Goal: Obtain resource: Obtain resource

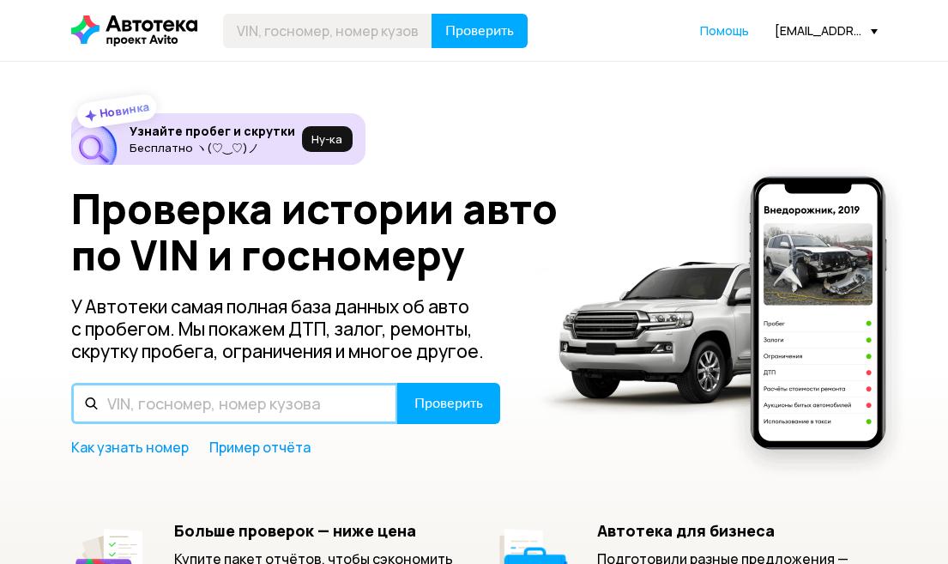
click at [237, 406] on input "text" at bounding box center [234, 403] width 327 height 41
paste input "[US_VEHICLE_IDENTIFICATION_NUMBER]"
type input "[US_VEHICLE_IDENTIFICATION_NUMBER]"
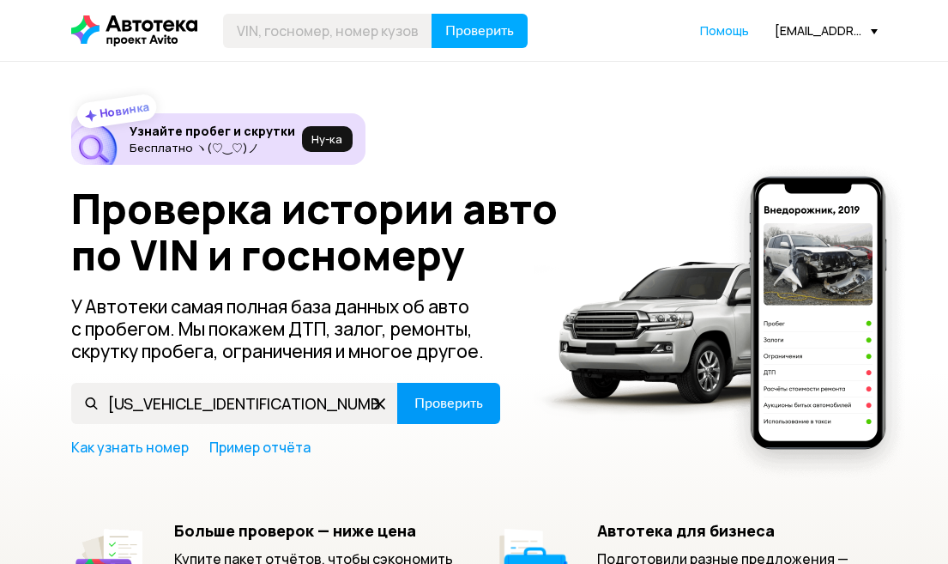
click at [445, 422] on button "Проверить" at bounding box center [448, 403] width 103 height 41
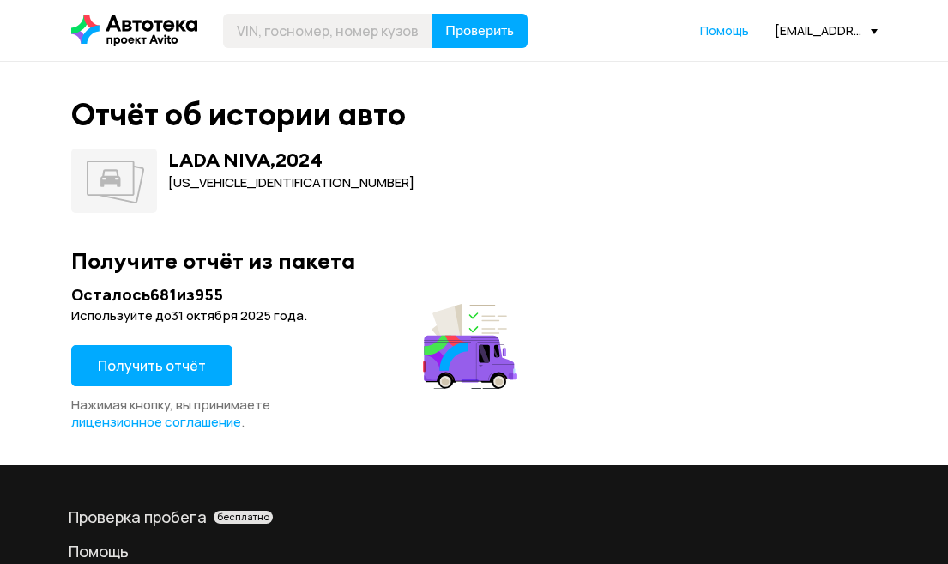
click at [158, 362] on span "Получить отчёт" at bounding box center [152, 365] width 108 height 19
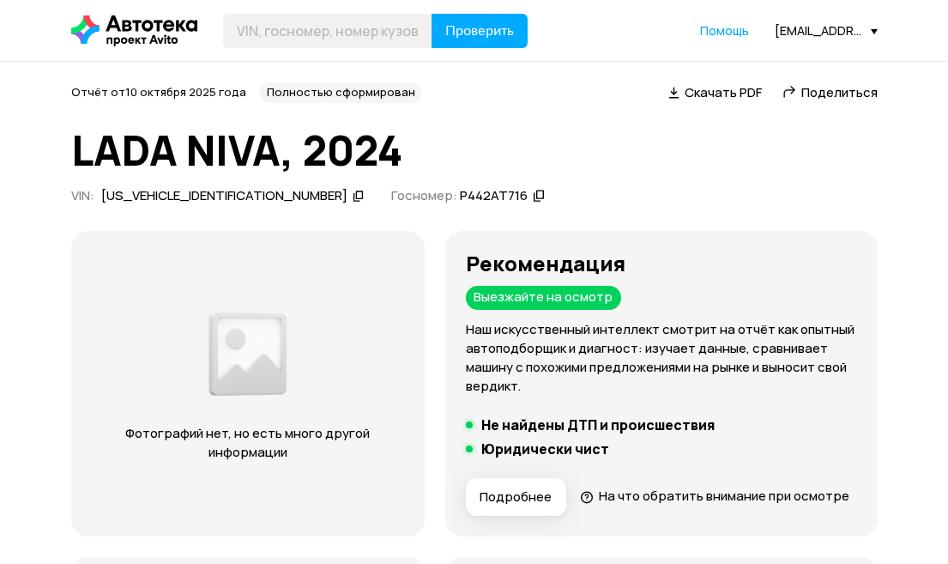
click at [825, 95] on span "Поделиться" at bounding box center [839, 92] width 76 height 18
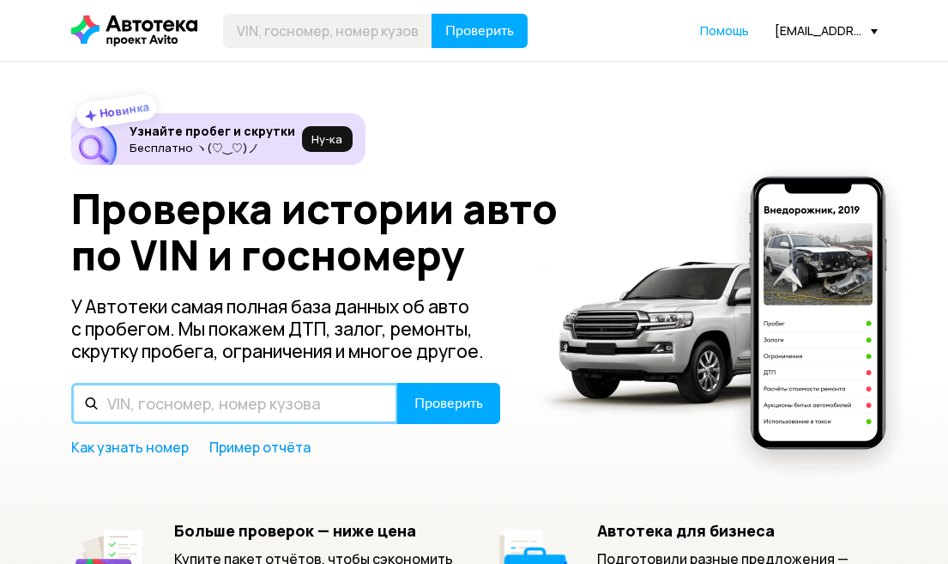
click at [248, 411] on input "text" at bounding box center [234, 403] width 327 height 41
paste input "[US_VEHICLE_IDENTIFICATION_NUMBER]"
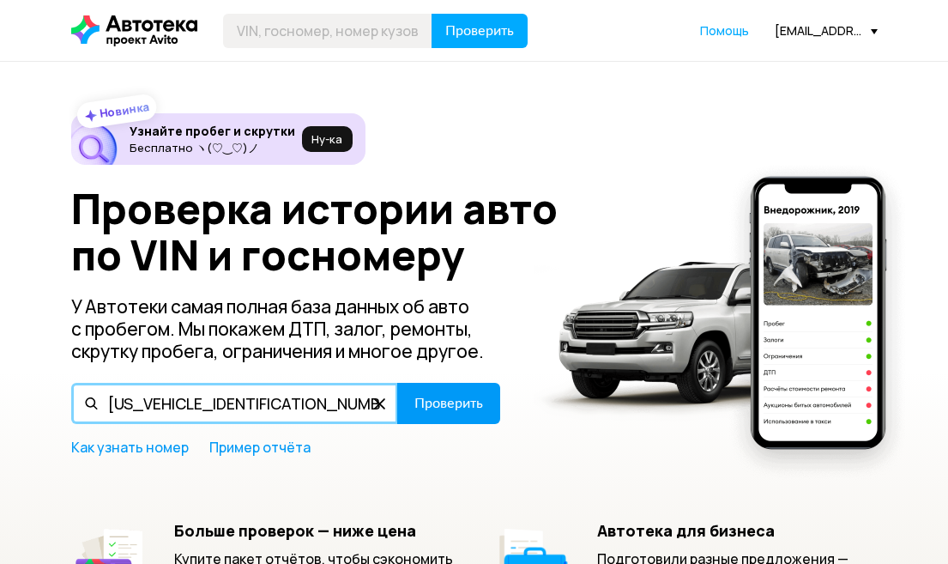
type input "[US_VEHICLE_IDENTIFICATION_NUMBER]"
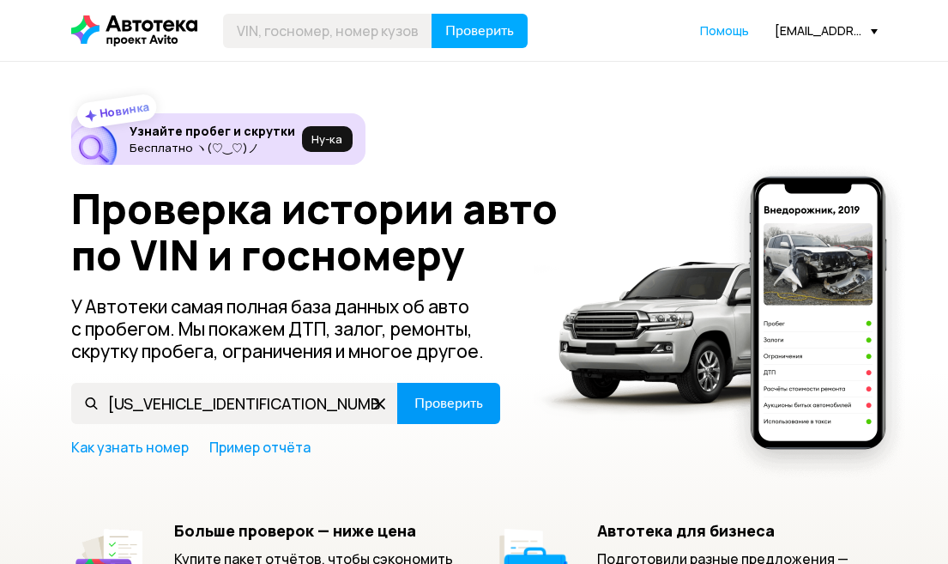
click at [442, 403] on span "Проверить" at bounding box center [448, 403] width 69 height 14
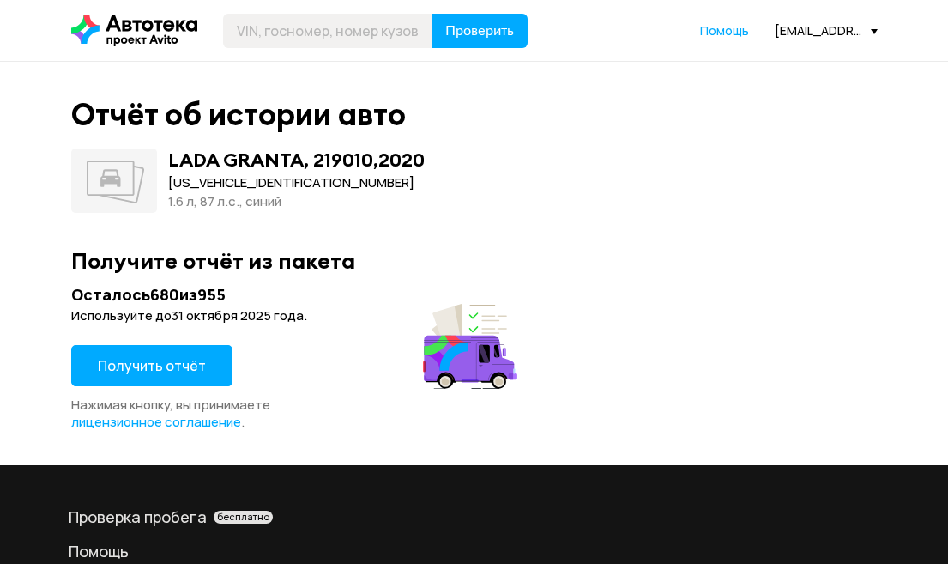
click at [165, 377] on button "Получить отчёт" at bounding box center [151, 365] width 161 height 41
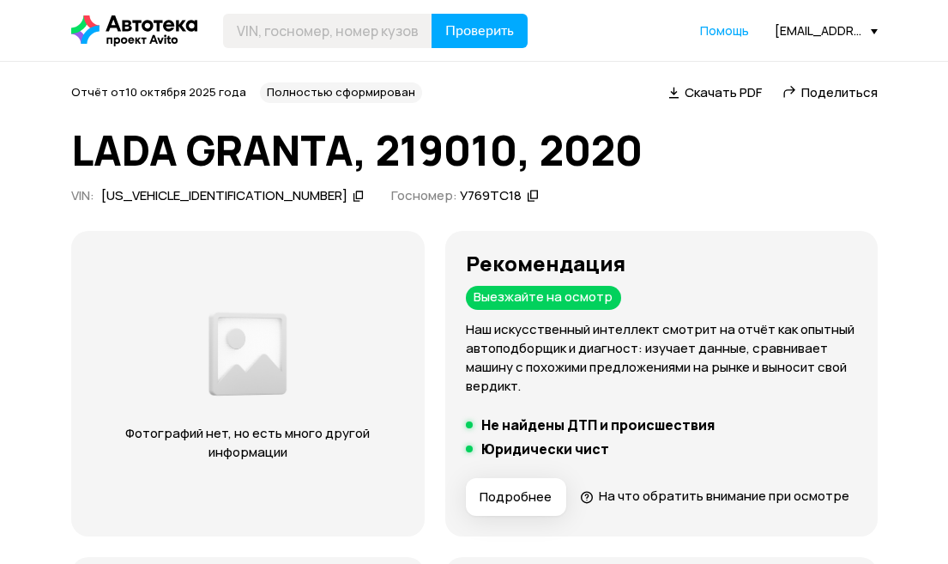
click at [845, 92] on span "Поделиться" at bounding box center [839, 92] width 76 height 18
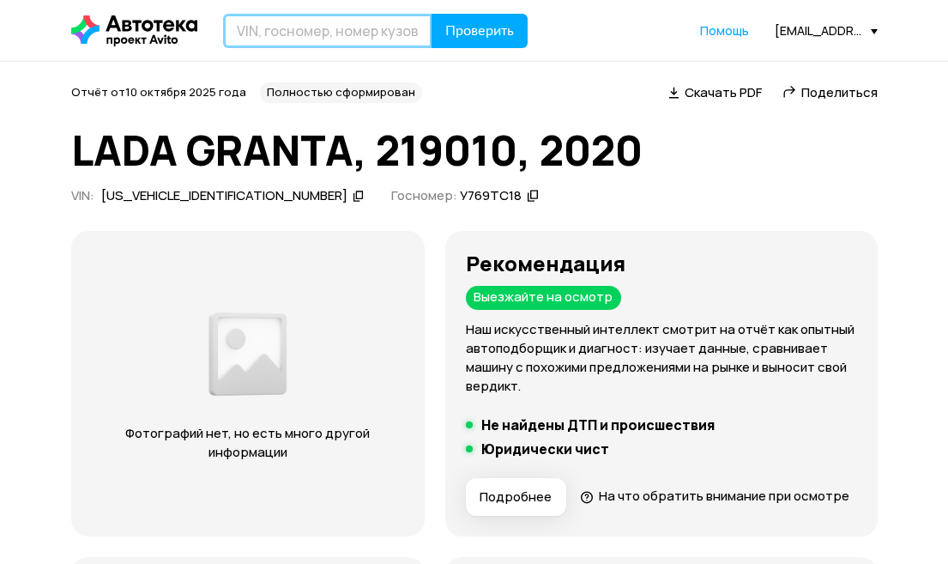
click at [334, 35] on input "text" at bounding box center [327, 31] width 209 height 34
paste input "[US_VEHICLE_IDENTIFICATION_NUMBER]"
type input "[US_VEHICLE_IDENTIFICATION_NUMBER]"
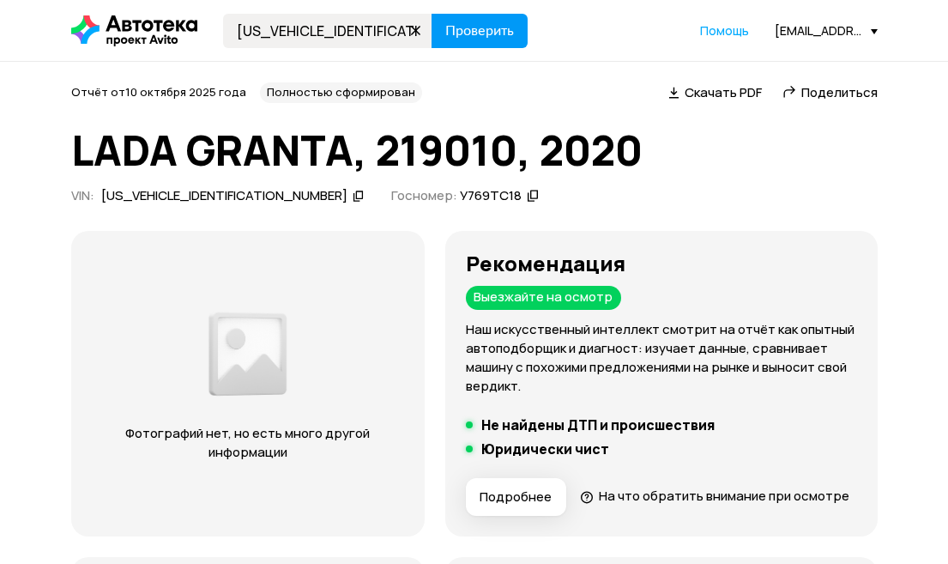
click at [458, 31] on span "Проверить" at bounding box center [479, 31] width 69 height 14
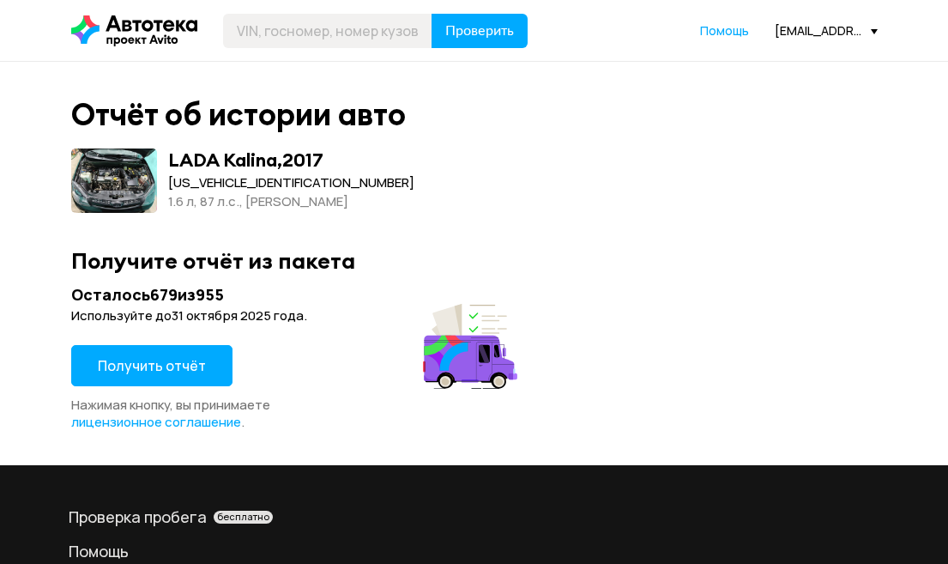
click at [198, 365] on span "Получить отчёт" at bounding box center [152, 365] width 108 height 19
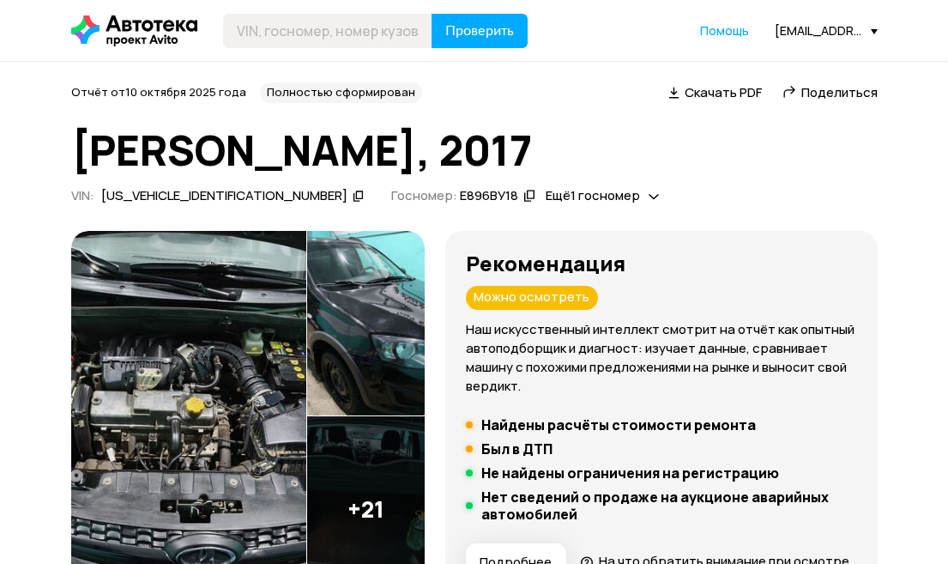
click at [831, 93] on span "Поделиться" at bounding box center [839, 92] width 76 height 18
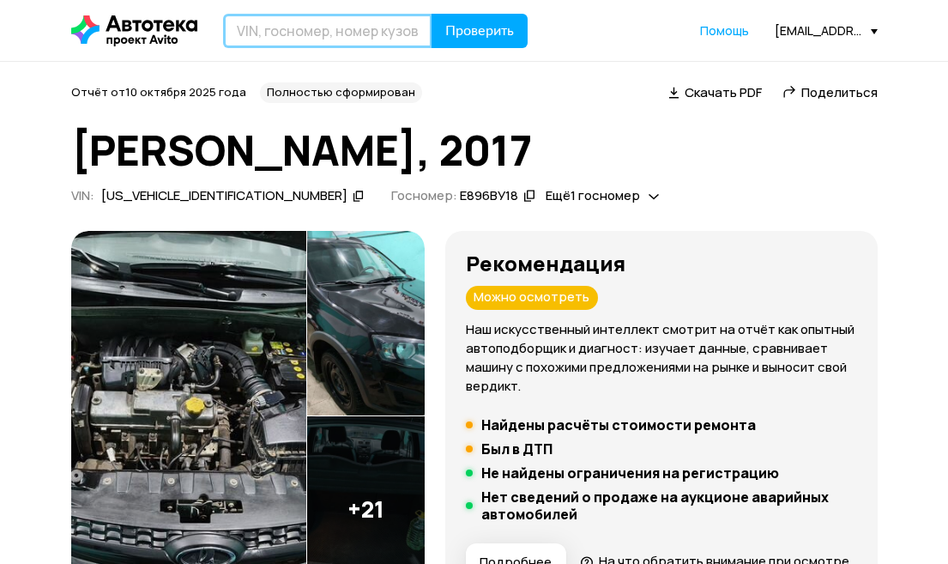
click at [329, 27] on input "text" at bounding box center [327, 31] width 209 height 34
paste input "[US_VEHICLE_IDENTIFICATION_NUMBER]"
type input "[US_VEHICLE_IDENTIFICATION_NUMBER]"
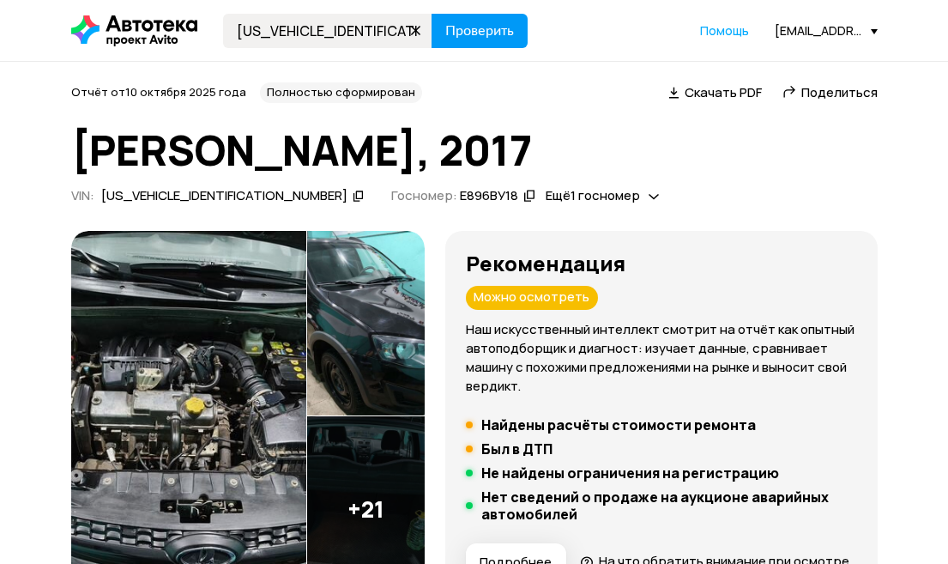
click at [468, 39] on button "Проверить" at bounding box center [479, 31] width 96 height 34
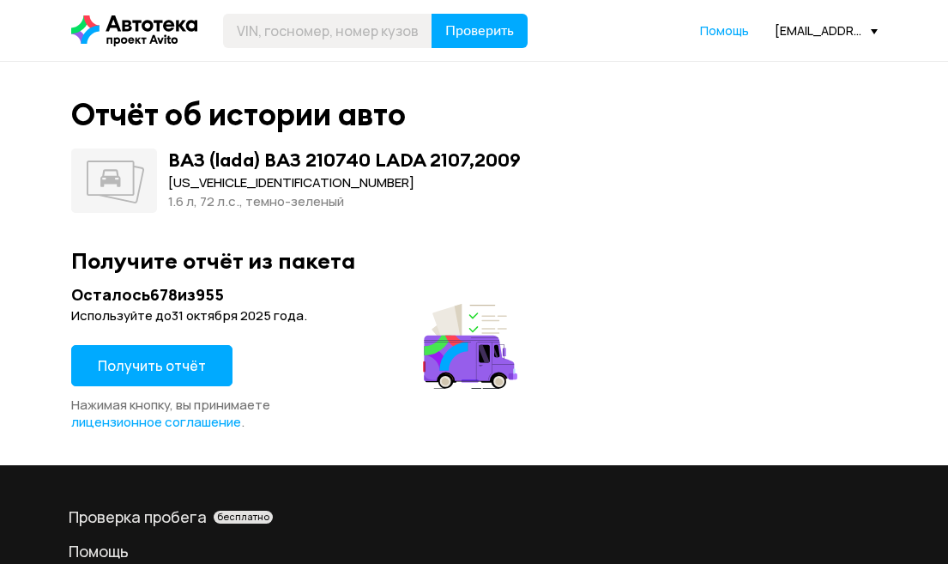
click at [196, 359] on span "Получить отчёт" at bounding box center [152, 365] width 108 height 19
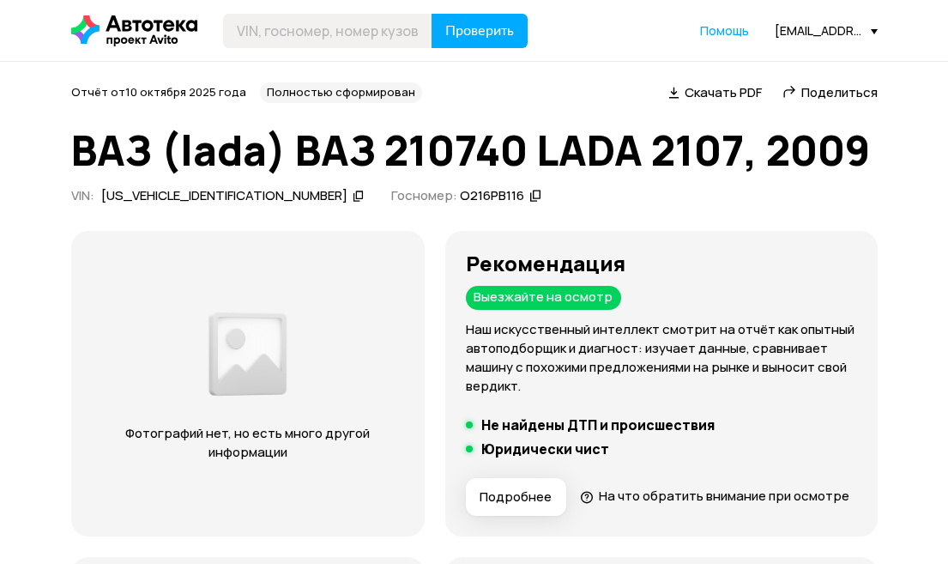
click at [831, 93] on span "Поделиться" at bounding box center [839, 92] width 76 height 18
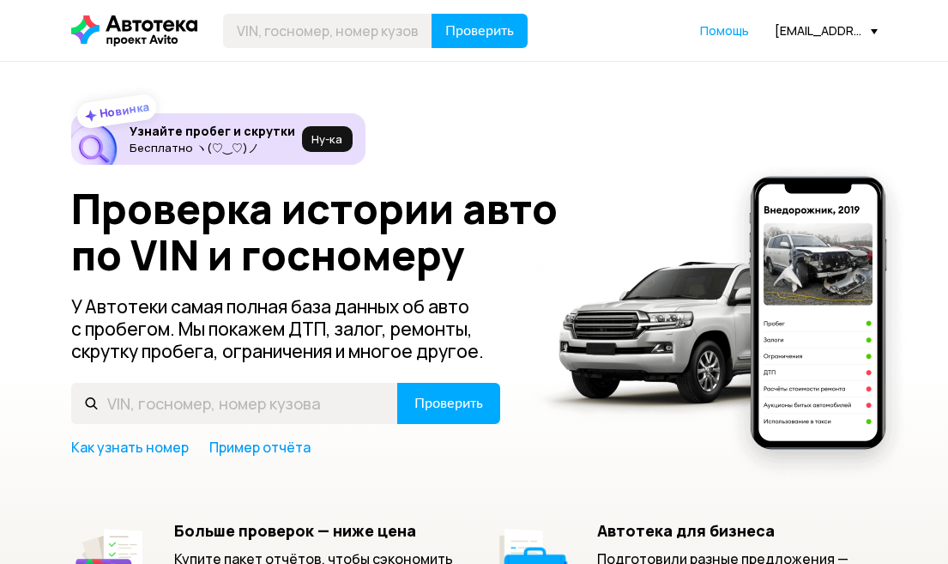
click at [860, 24] on div "[EMAIL_ADDRESS][DOMAIN_NAME]" at bounding box center [826, 30] width 103 height 16
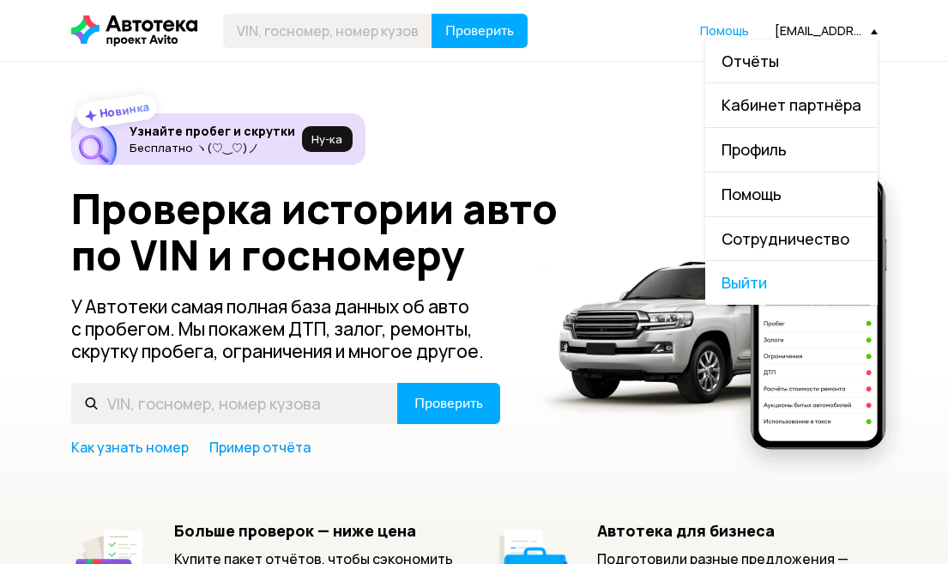
click at [811, 59] on link "Отчёты" at bounding box center [791, 61] width 172 height 44
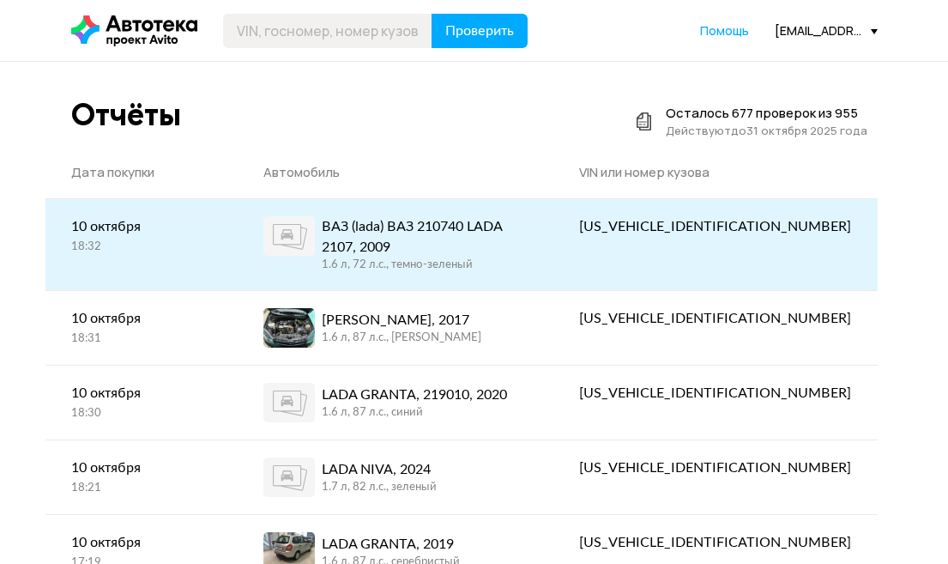
click at [553, 231] on link "ВАЗ (lada) ВАЗ 210740 LADA 2107, 2009 1.6 л, 72 л.c., темно-зеленый" at bounding box center [396, 244] width 316 height 91
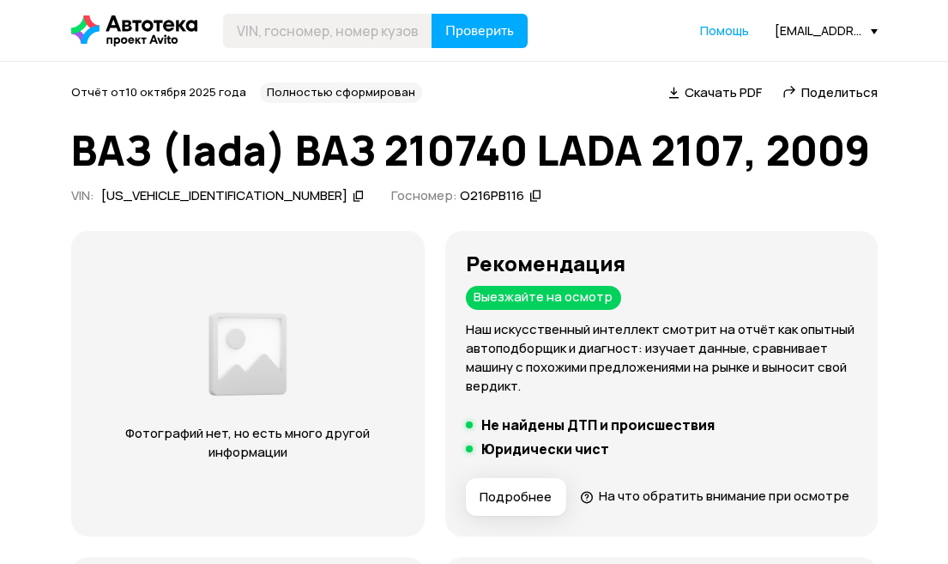
click at [716, 91] on span "Скачать PDF" at bounding box center [723, 92] width 77 height 18
